Goal: Information Seeking & Learning: Learn about a topic

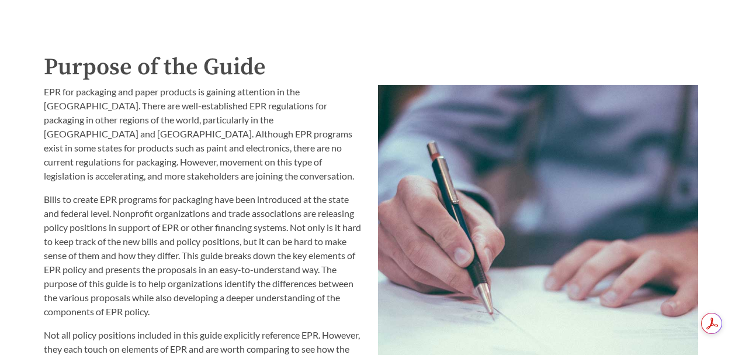
scroll to position [1246, 0]
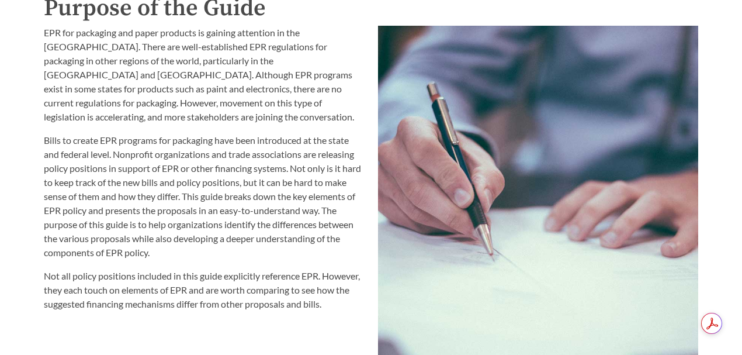
click at [283, 322] on div "EPR for packaging and paper products is gaining attention in the [GEOGRAPHIC_DA…" at bounding box center [204, 233] width 334 height 429
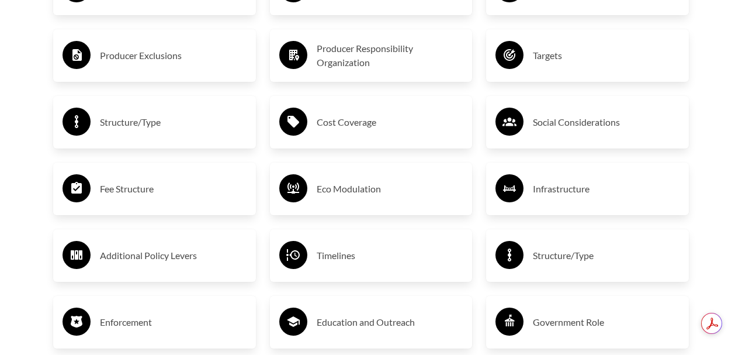
scroll to position [2056, 0]
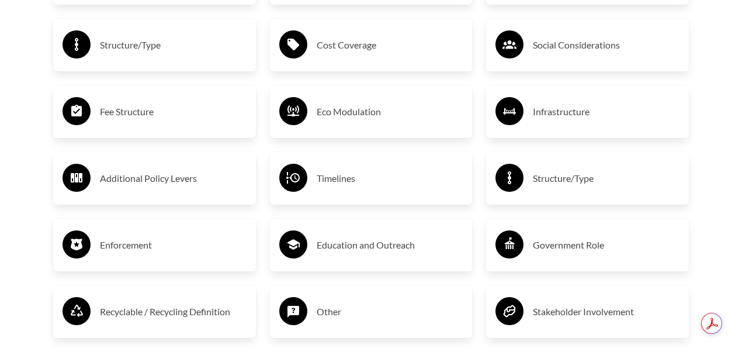
click at [334, 178] on h3 "Timelines" at bounding box center [390, 178] width 147 height 19
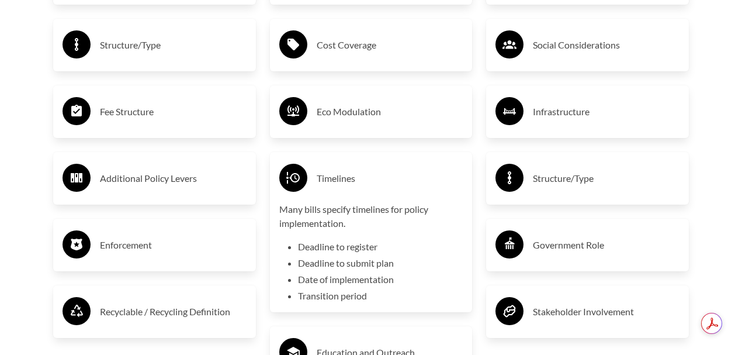
click at [333, 177] on h3 "Timelines" at bounding box center [390, 178] width 147 height 19
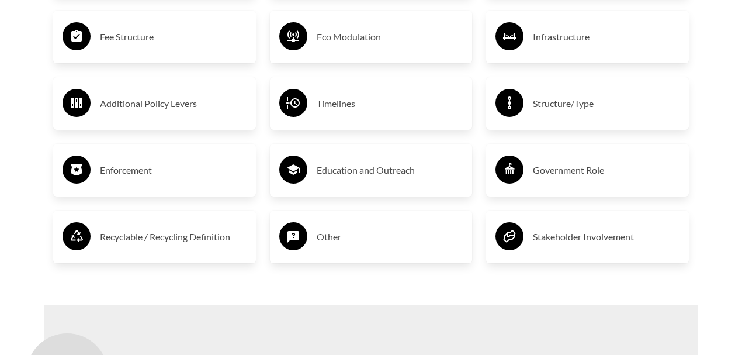
scroll to position [2133, 0]
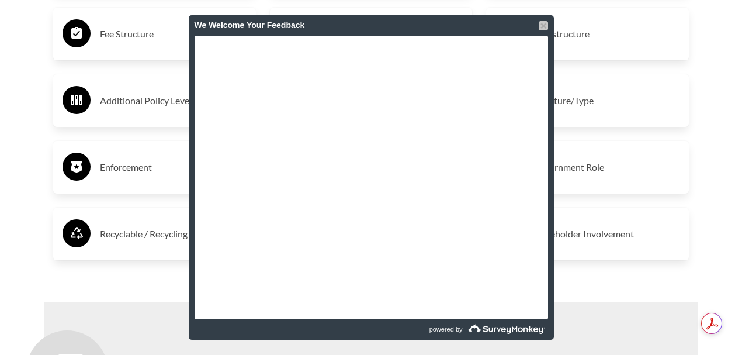
click at [544, 23] on div at bounding box center [543, 25] width 9 height 9
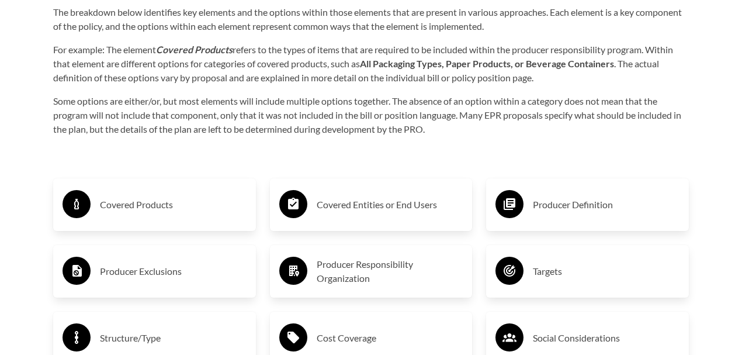
scroll to position [1880, 0]
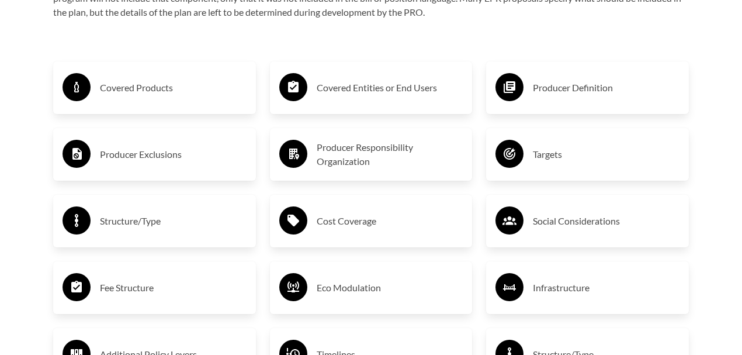
click at [151, 84] on h3 "Covered Products" at bounding box center [173, 87] width 147 height 19
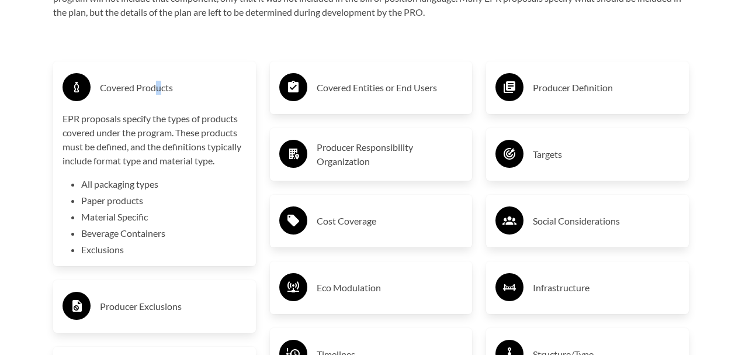
click at [160, 85] on h3 "Covered Products" at bounding box center [173, 87] width 147 height 19
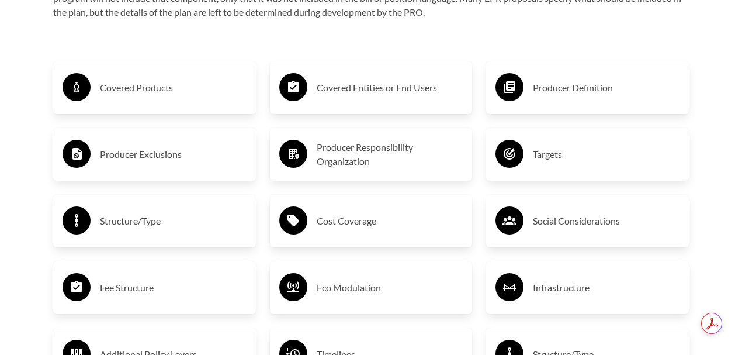
click at [353, 230] on h3 "Cost Coverage" at bounding box center [390, 220] width 147 height 19
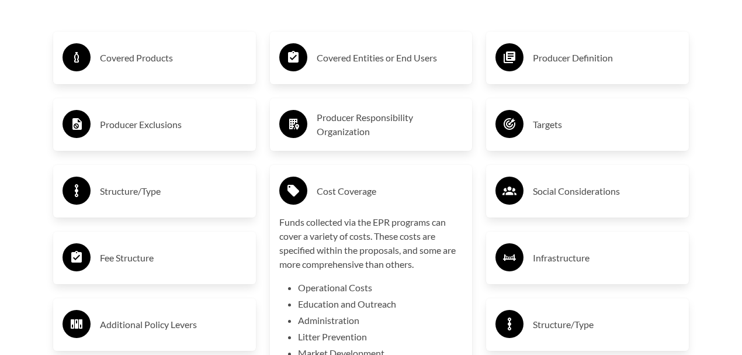
scroll to position [1958, 0]
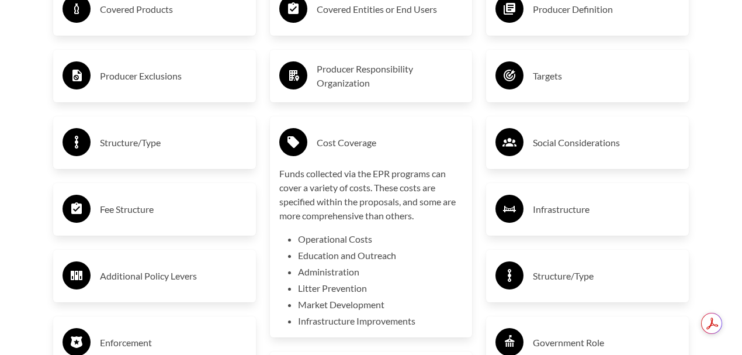
click at [324, 156] on div "Cost Coverage" at bounding box center [371, 143] width 184 height 34
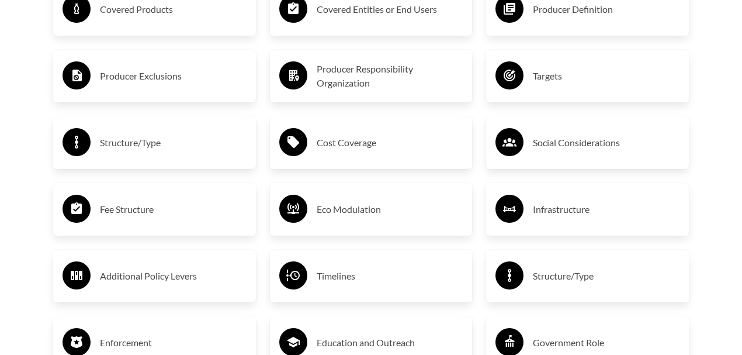
scroll to position [2036, 0]
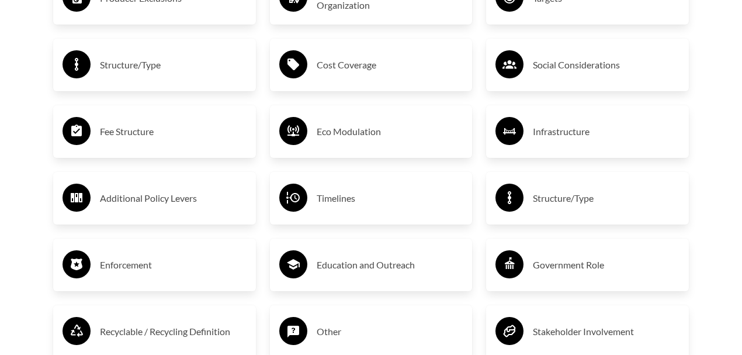
click at [153, 155] on div "Fee Structure" at bounding box center [154, 131] width 203 height 53
click at [154, 143] on div "Fee Structure" at bounding box center [155, 131] width 184 height 34
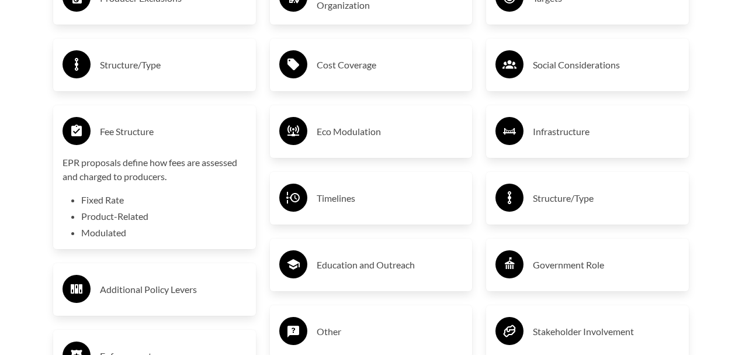
click at [130, 140] on h3 "Fee Structure" at bounding box center [173, 131] width 147 height 19
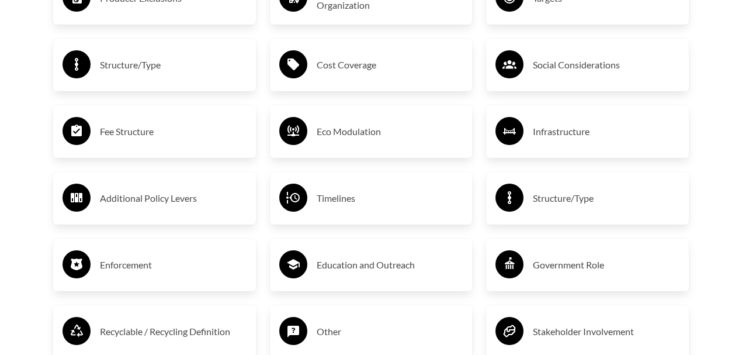
click at [583, 191] on h3 "Structure/Type" at bounding box center [606, 198] width 147 height 19
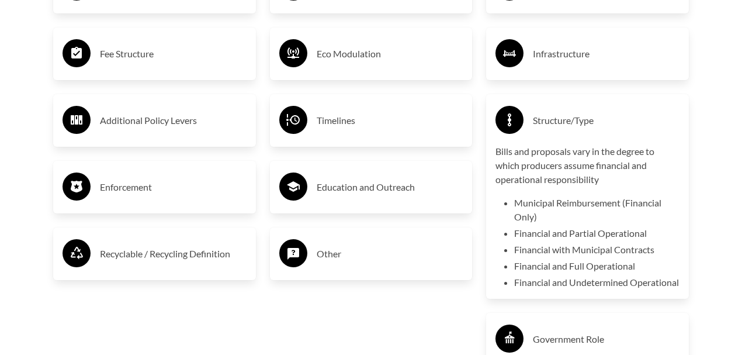
scroll to position [2113, 0]
click at [522, 128] on icon at bounding box center [509, 120] width 28 height 28
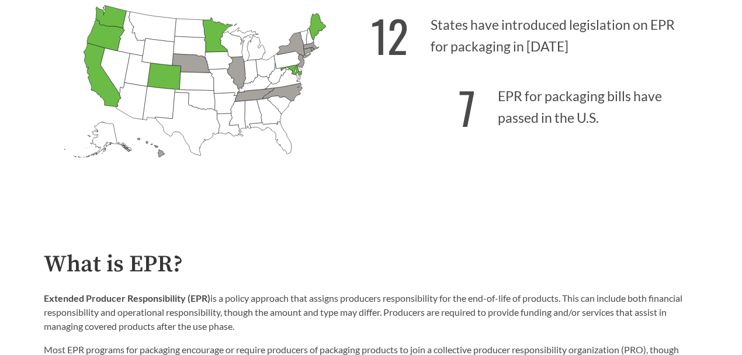
scroll to position [478, 0]
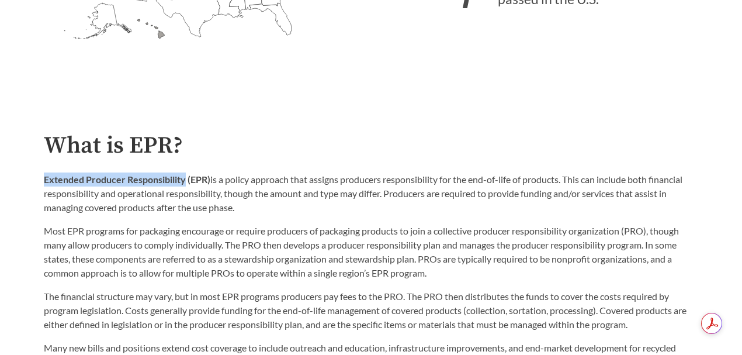
drag, startPoint x: 44, startPoint y: 176, endPoint x: 185, endPoint y: 168, distance: 141.1
click at [185, 168] on div "What is EPR? Extended Producer Responsibility (EPR) is a policy approach that a…" at bounding box center [371, 258] width 654 height 250
copy strong "Extended Producer Responsibility"
